Goal: Check status: Check status

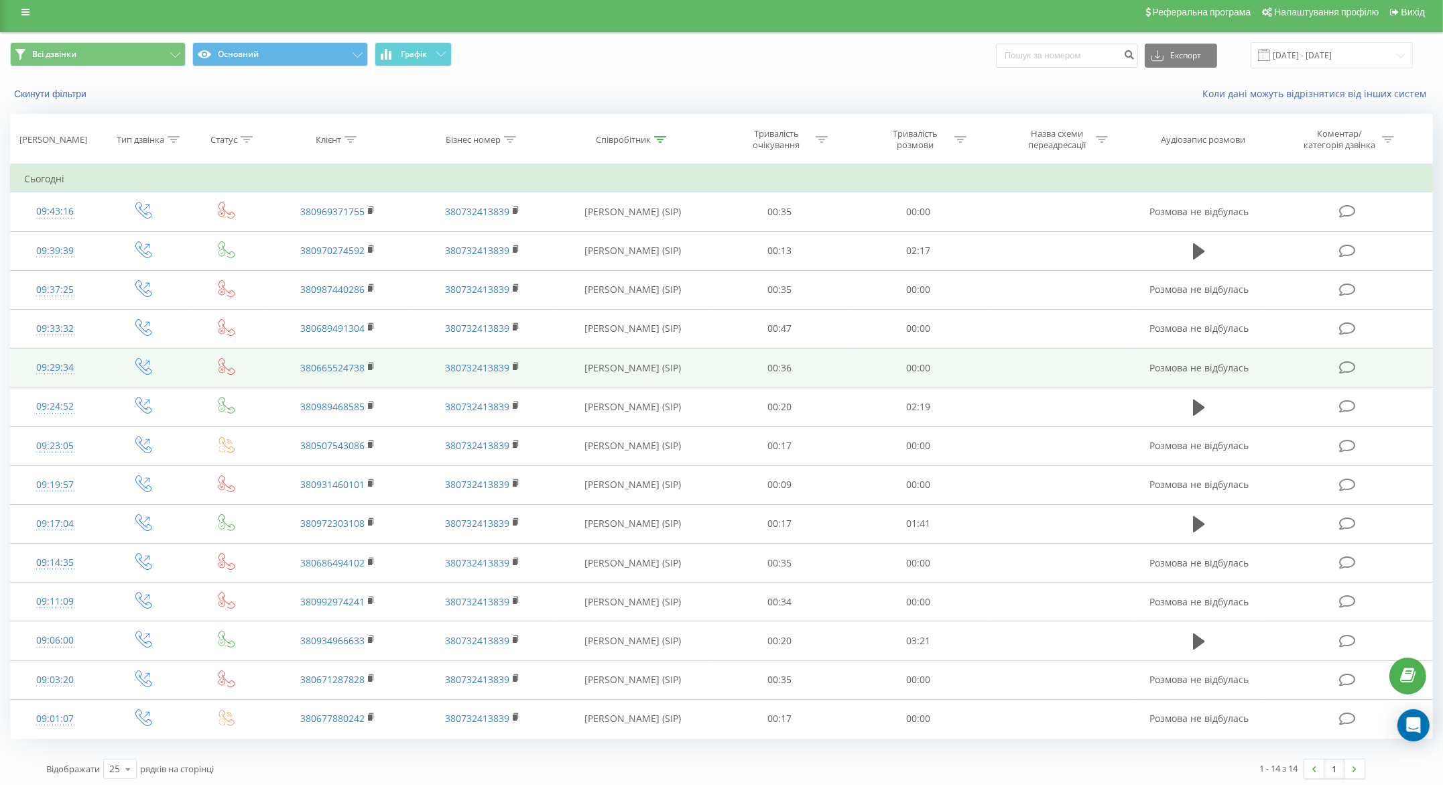
scroll to position [12, 0]
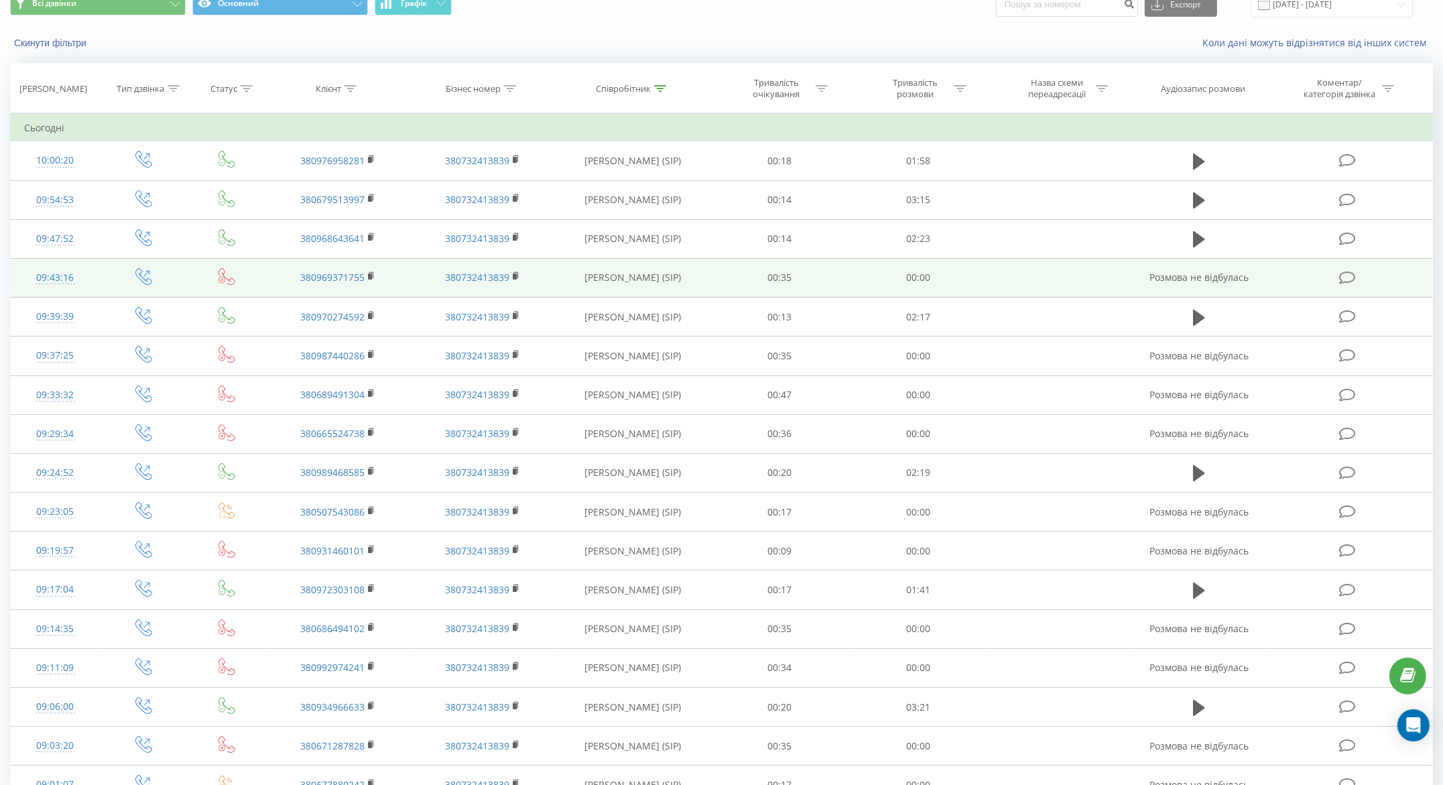
scroll to position [29, 0]
